Goal: Transaction & Acquisition: Purchase product/service

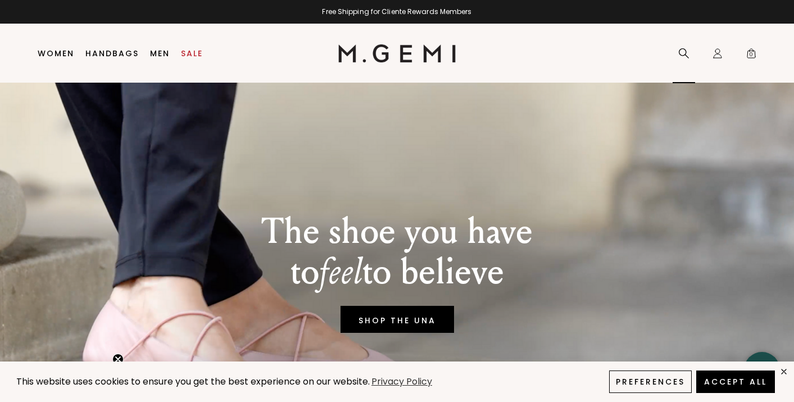
click at [679, 52] on icon at bounding box center [684, 53] width 10 height 10
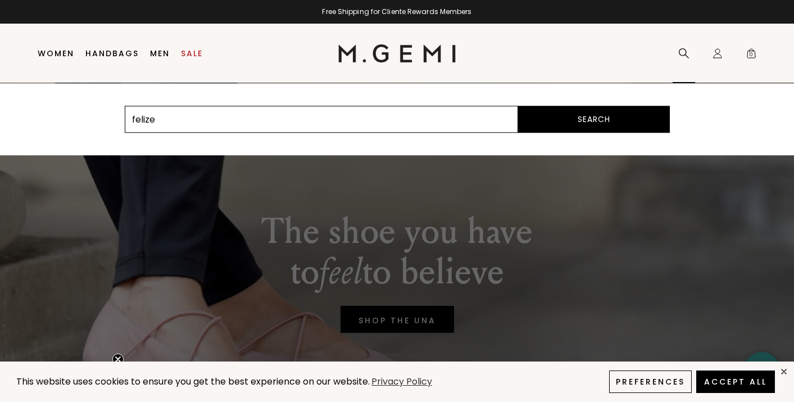
type input "felize"
click at [518, 106] on button "Search" at bounding box center [594, 119] width 152 height 27
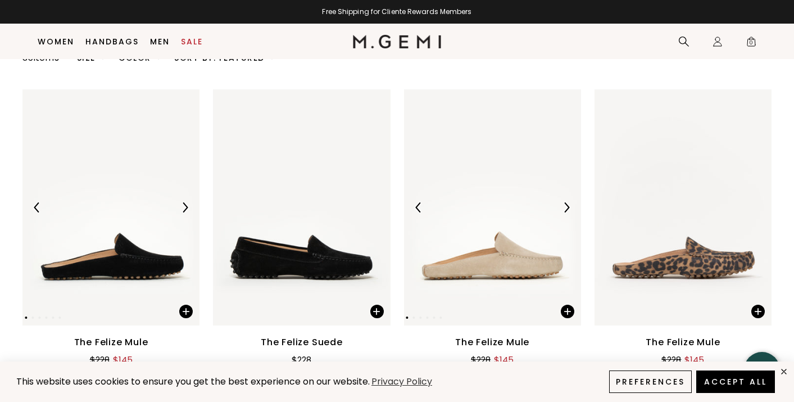
scroll to position [100, 0]
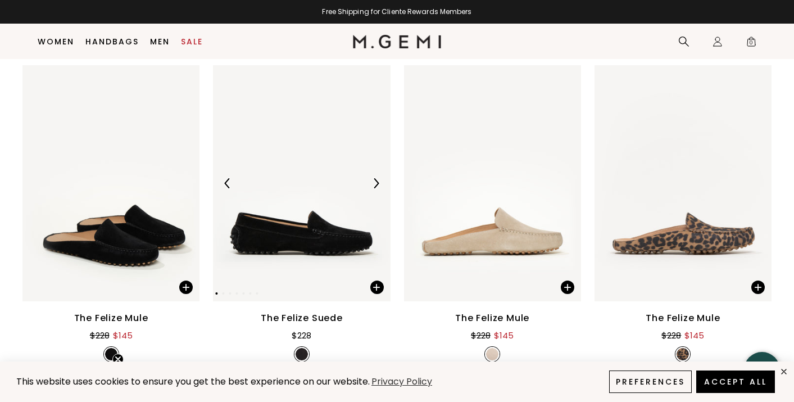
click at [276, 240] on img at bounding box center [301, 183] width 177 height 236
click at [290, 322] on div "The Felize Suede" at bounding box center [302, 317] width 82 height 13
click at [328, 316] on div "The Felize Suede" at bounding box center [302, 317] width 82 height 13
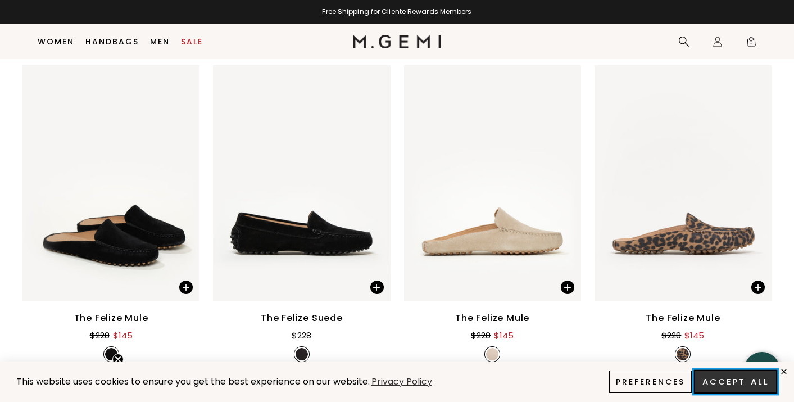
click at [737, 381] on button "Accept All" at bounding box center [735, 382] width 83 height 24
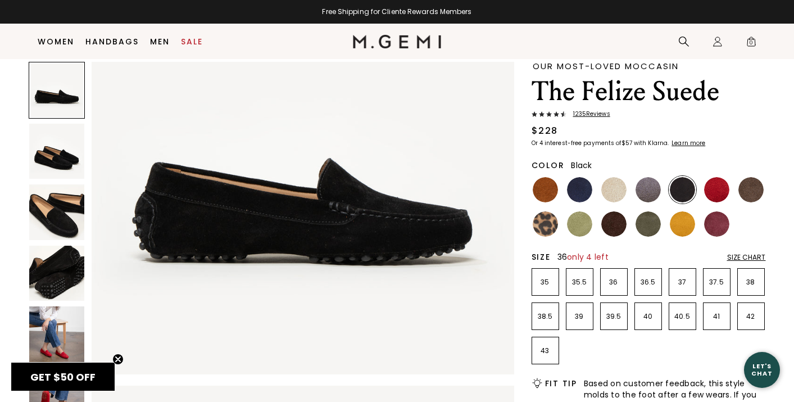
scroll to position [32, 0]
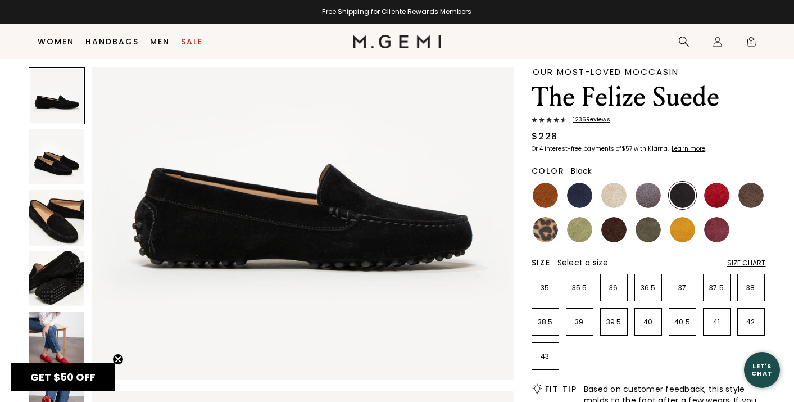
click at [750, 260] on div "Size Chart" at bounding box center [746, 262] width 39 height 9
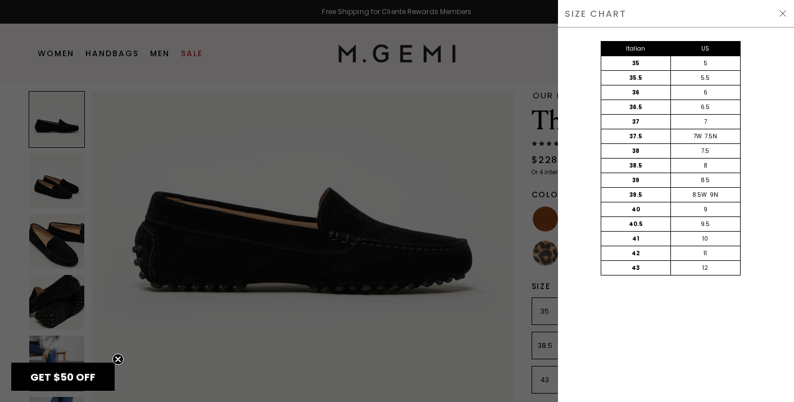
scroll to position [0, 0]
click at [301, 79] on div at bounding box center [397, 201] width 794 height 402
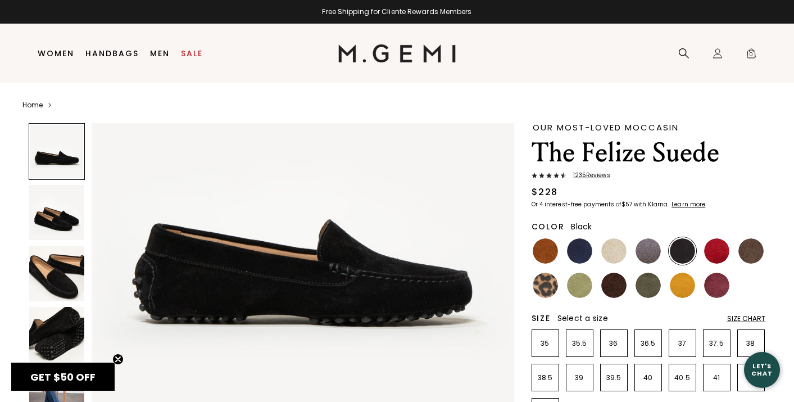
scroll to position [32, 0]
